Goal: Task Accomplishment & Management: Use online tool/utility

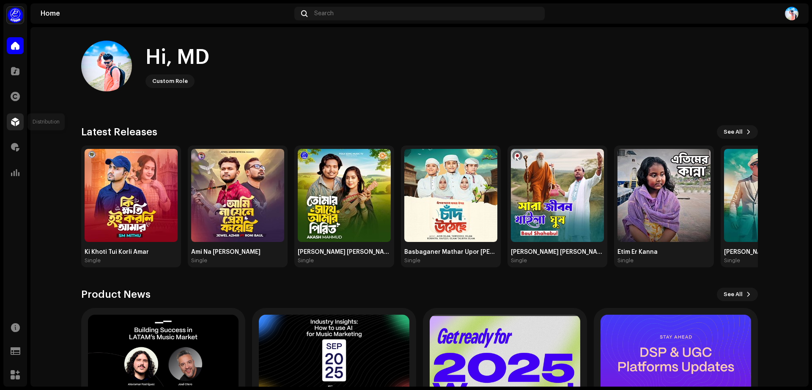
drag, startPoint x: 17, startPoint y: 112, endPoint x: 17, endPoint y: 120, distance: 7.2
click at [17, 120] on div "Distribution" at bounding box center [15, 122] width 24 height 24
click at [17, 120] on span at bounding box center [15, 121] width 8 height 7
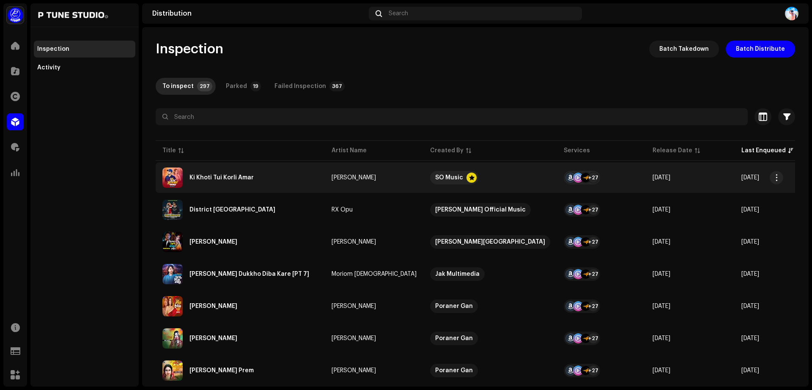
click at [226, 177] on div "Ki Khoti Tui Korli Amar" at bounding box center [221, 178] width 64 height 6
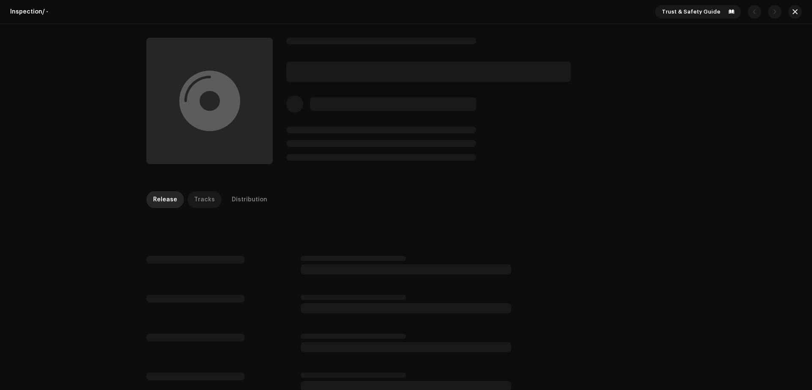
click at [198, 200] on div "Tracks" at bounding box center [204, 199] width 21 height 17
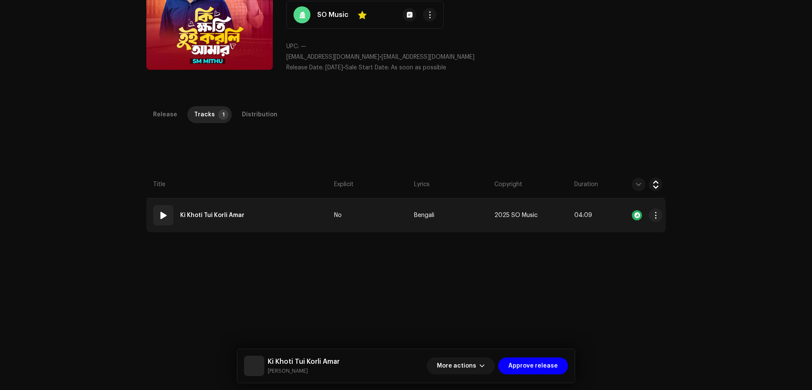
scroll to position [97, 0]
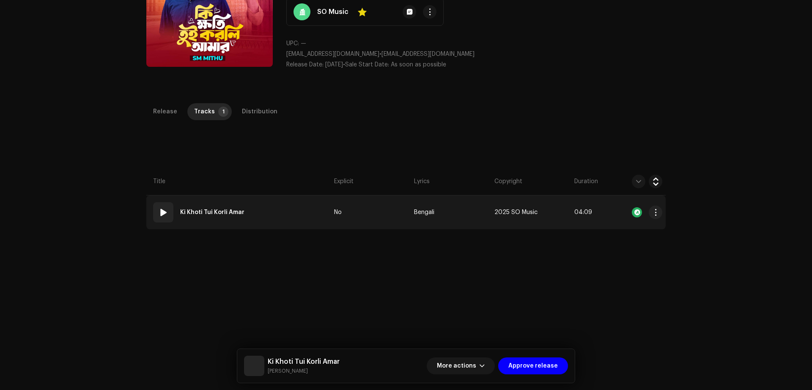
click at [291, 208] on td "01 Ki Khoti Tui Korli Amar" at bounding box center [238, 212] width 184 height 34
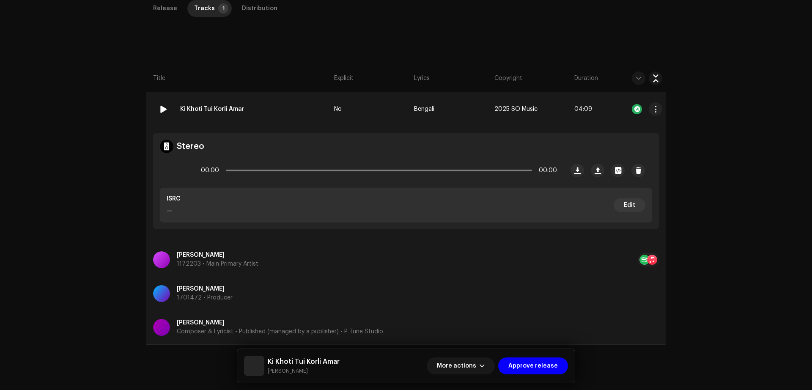
scroll to position [0, 0]
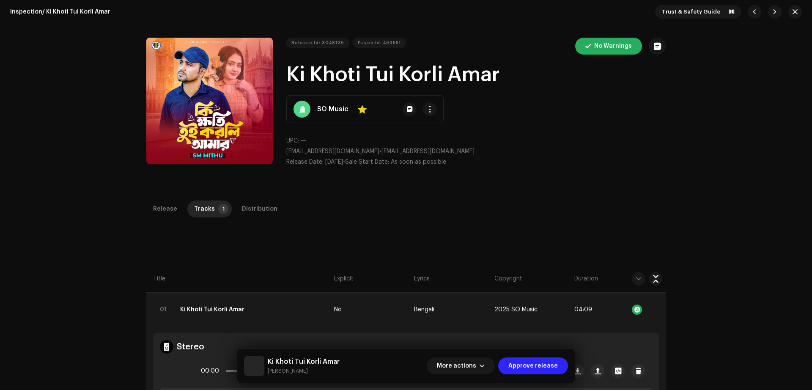
click at [529, 312] on span "Approve release" at bounding box center [532, 365] width 49 height 17
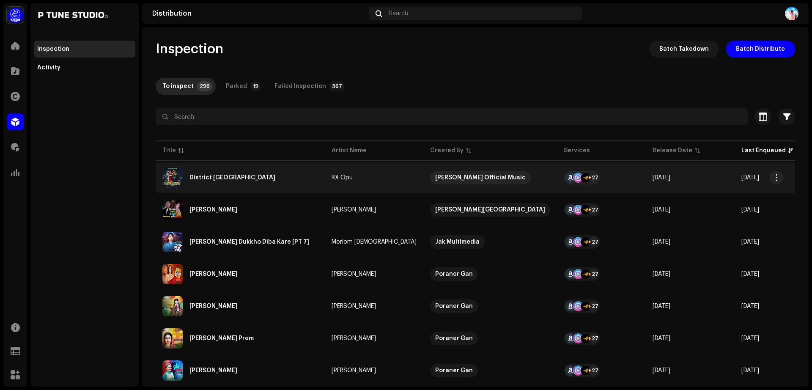
click at [206, 175] on div "District [GEOGRAPHIC_DATA]" at bounding box center [232, 178] width 86 height 6
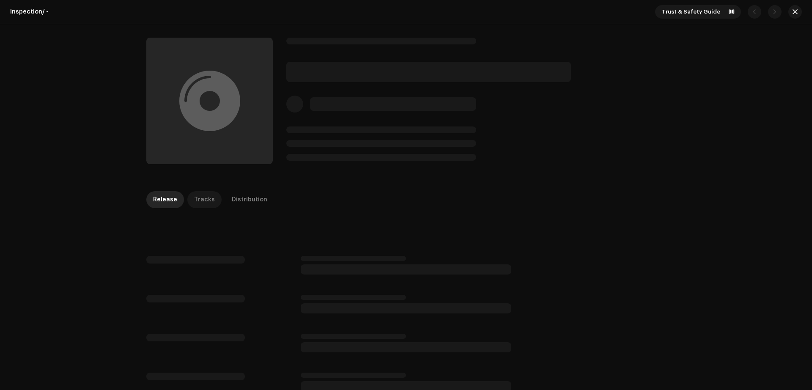
click at [201, 198] on div "Tracks" at bounding box center [204, 199] width 21 height 17
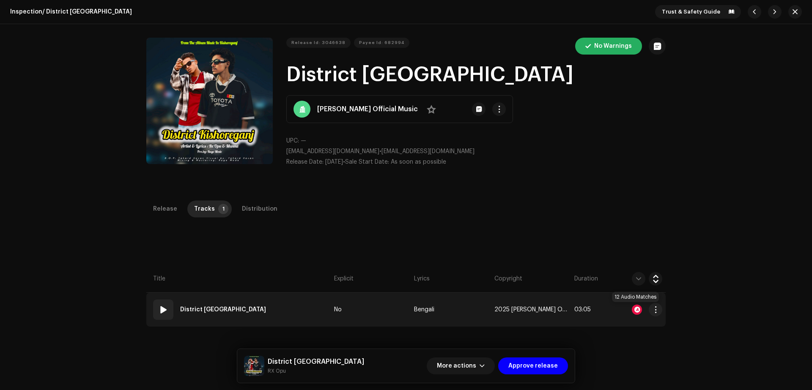
click at [636, 307] on div at bounding box center [637, 309] width 10 height 10
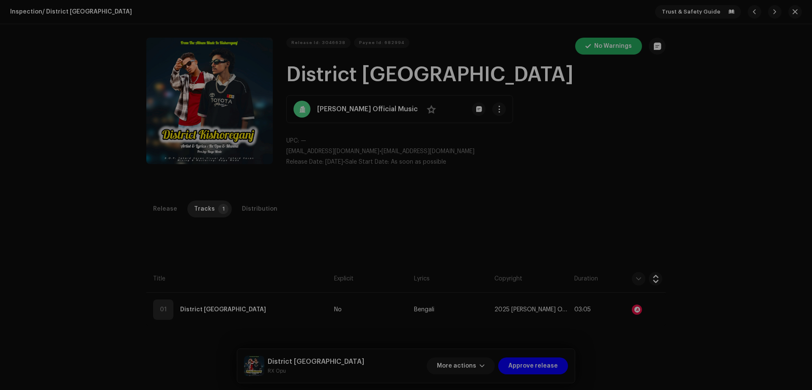
click at [565, 178] on div "Audio Recognition by Remix/Sample 12 All results require review/listening to av…" at bounding box center [406, 195] width 812 height 390
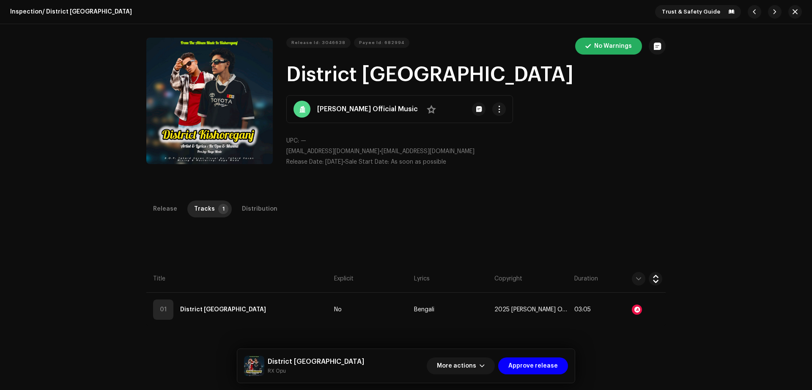
click at [565, 178] on div "Release Id: 3046638 Payee Id: 682994 No Warnings District [GEOGRAPHIC_DATA] [PE…" at bounding box center [406, 105] width 546 height 163
click at [649, 16] on div "Inspection / District Kishoreganj Trust & Safety Guide" at bounding box center [406, 12] width 812 height 24
click at [649, 10] on button "button" at bounding box center [795, 12] width 14 height 14
